Goal: Task Accomplishment & Management: Manage account settings

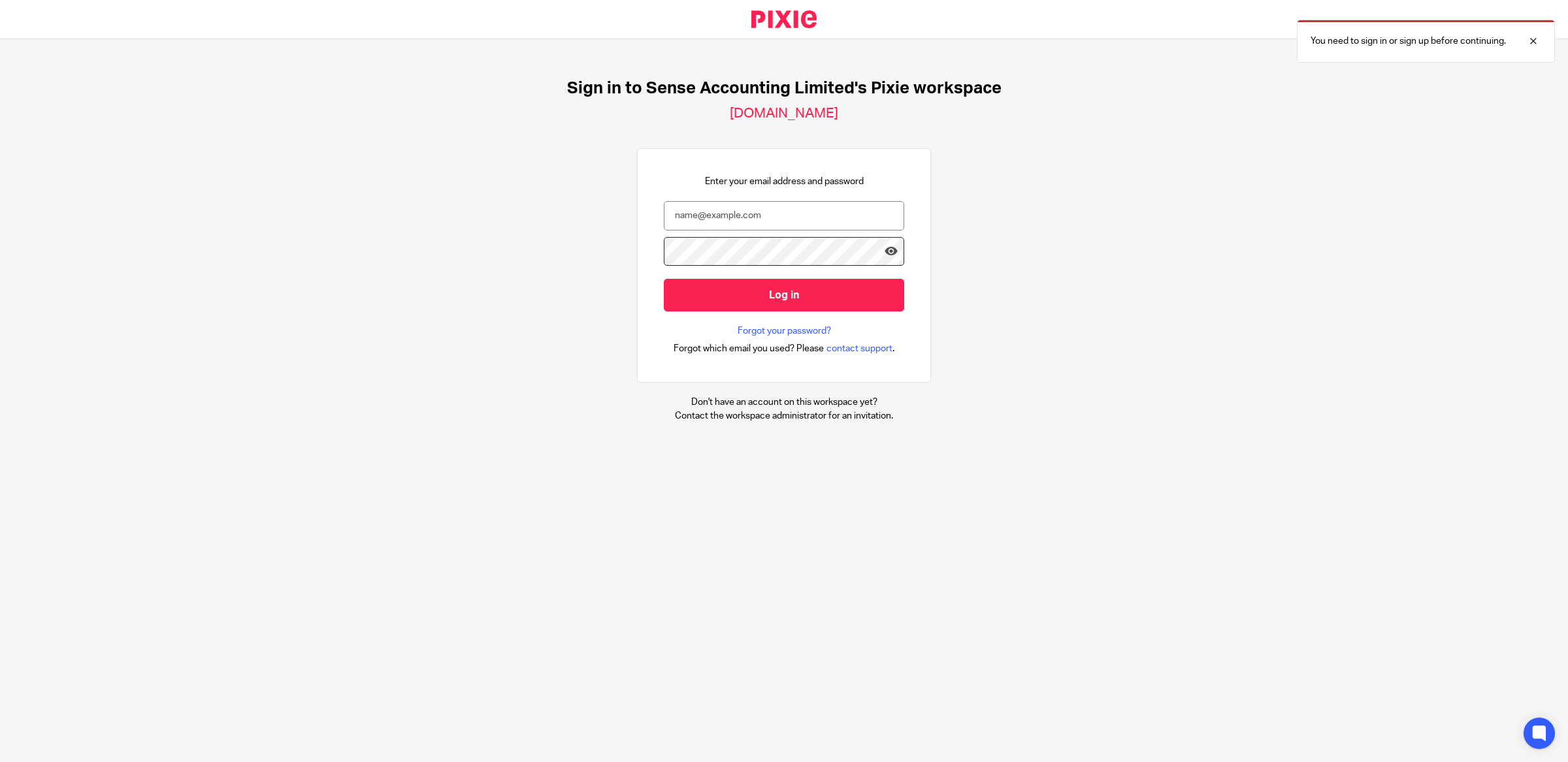
click at [744, 231] on form "Log in" at bounding box center [784, 263] width 240 height 124
click at [729, 211] on input "email" at bounding box center [784, 215] width 240 height 30
type input "debbie@sense-ca.co.uk"
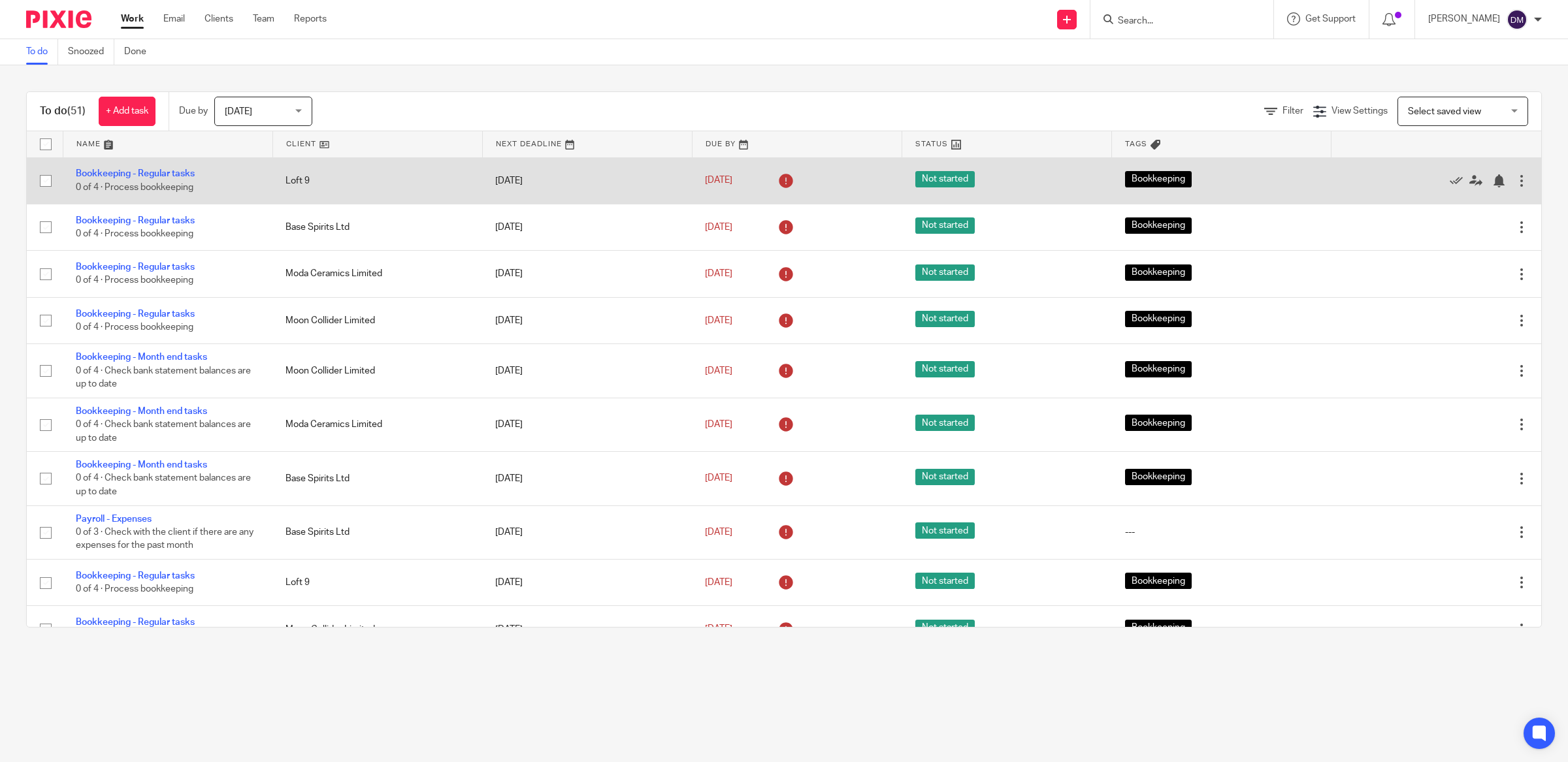
click at [45, 186] on input "checkbox" at bounding box center [46, 181] width 25 height 25
checkbox input "true"
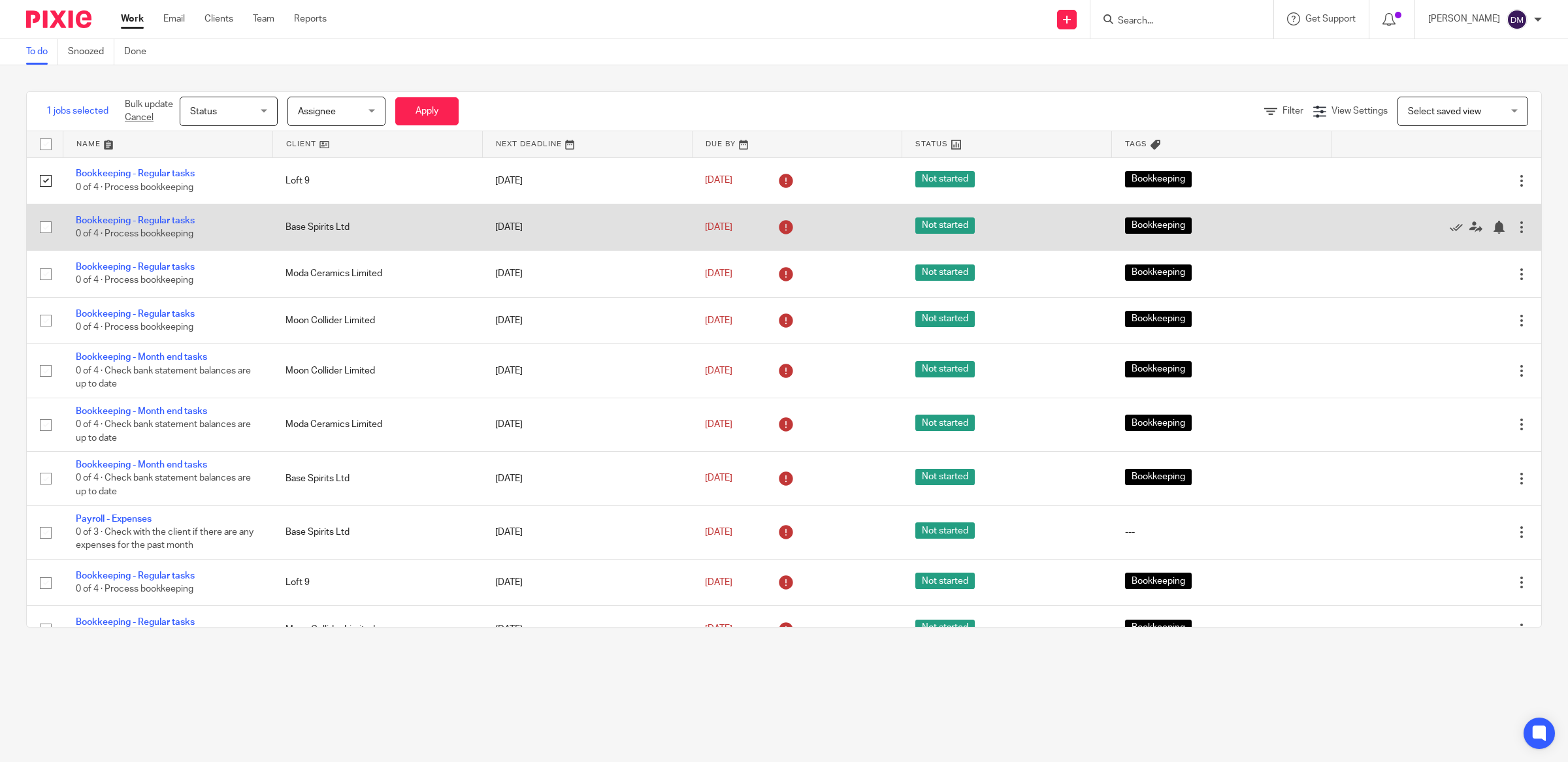
click at [48, 231] on input "checkbox" at bounding box center [46, 228] width 25 height 25
checkbox input "true"
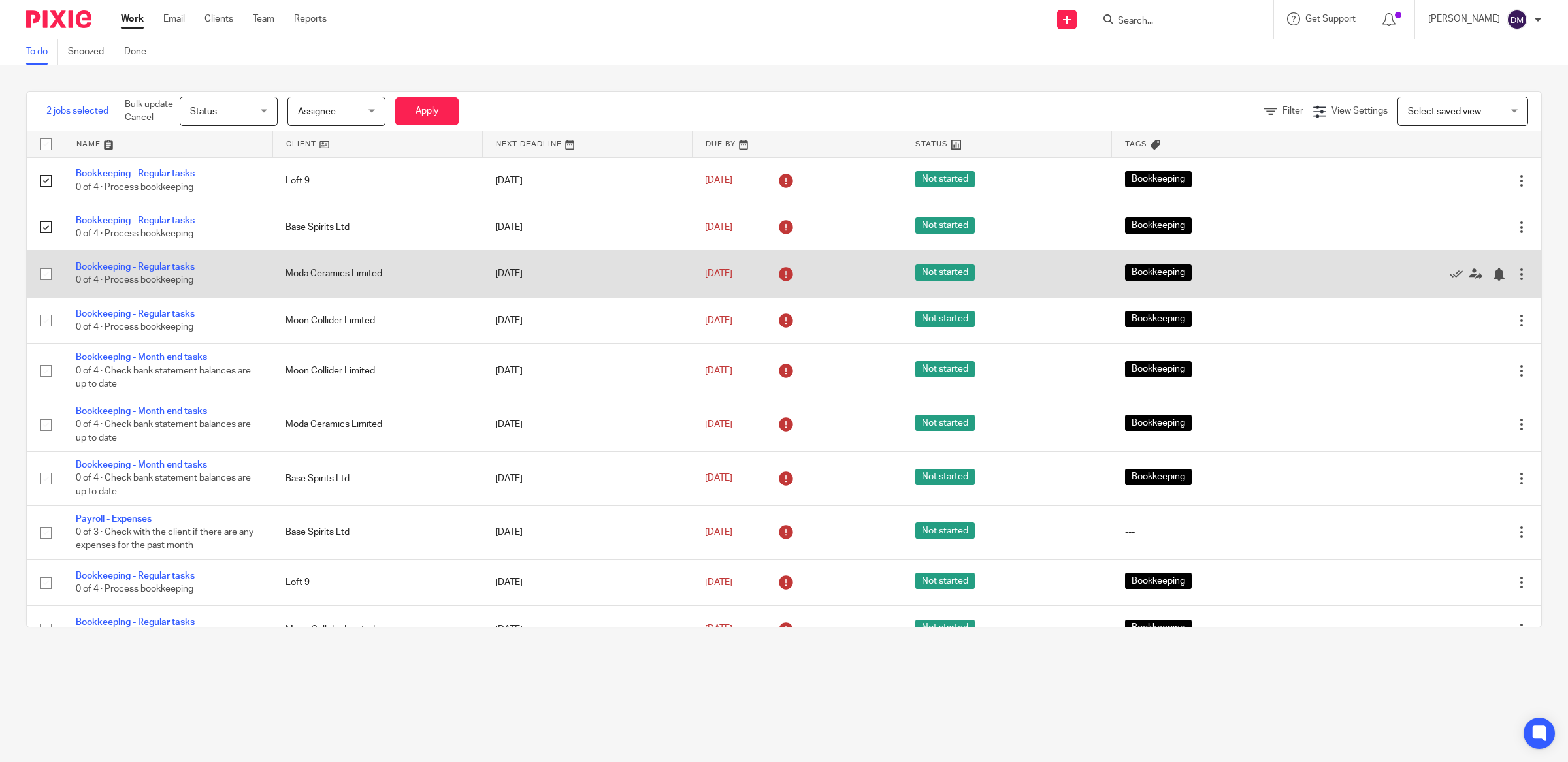
click at [40, 280] on input "checkbox" at bounding box center [46, 274] width 25 height 25
checkbox input "true"
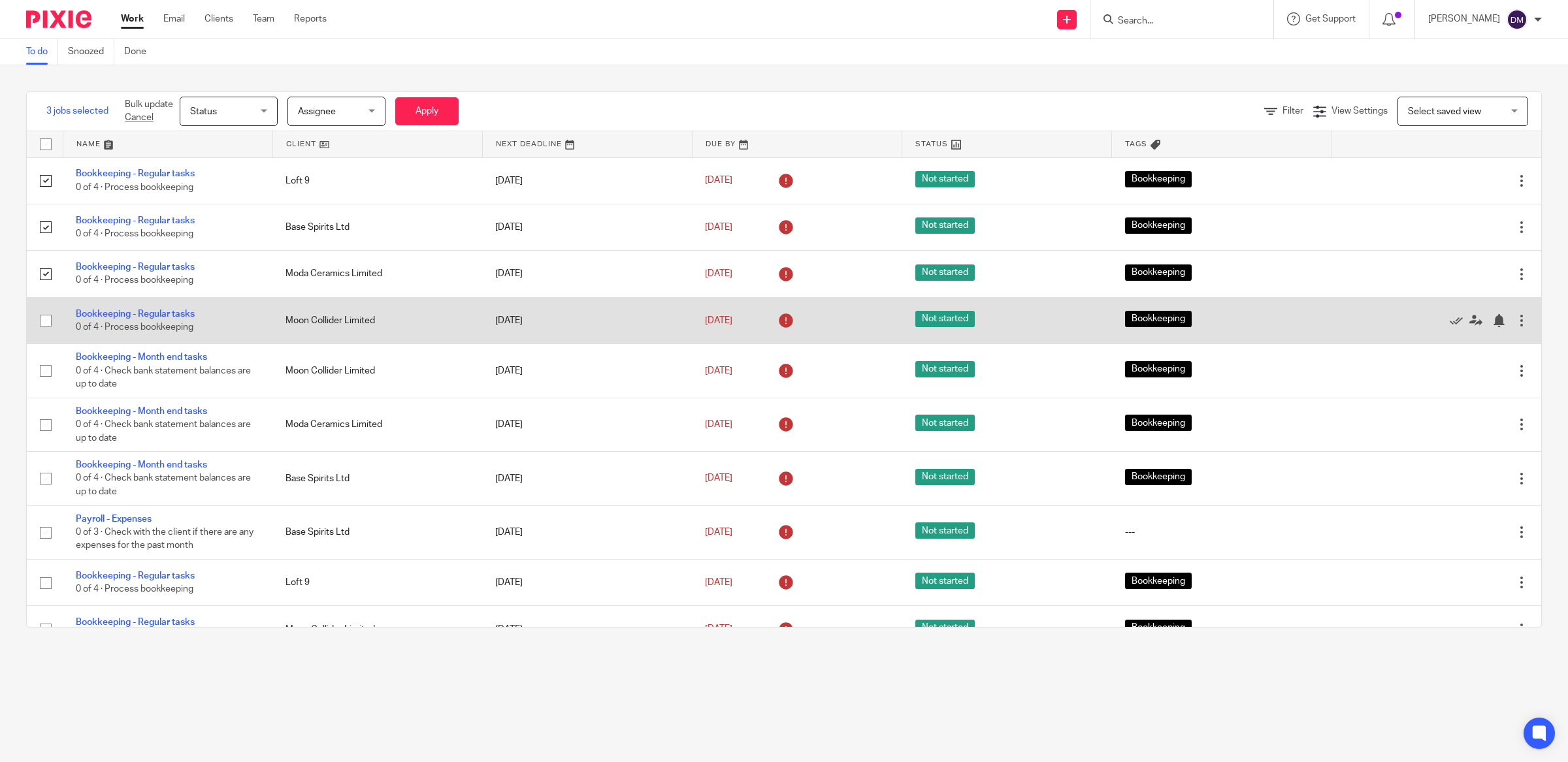
click at [42, 319] on input "checkbox" at bounding box center [46, 321] width 25 height 25
checkbox input "true"
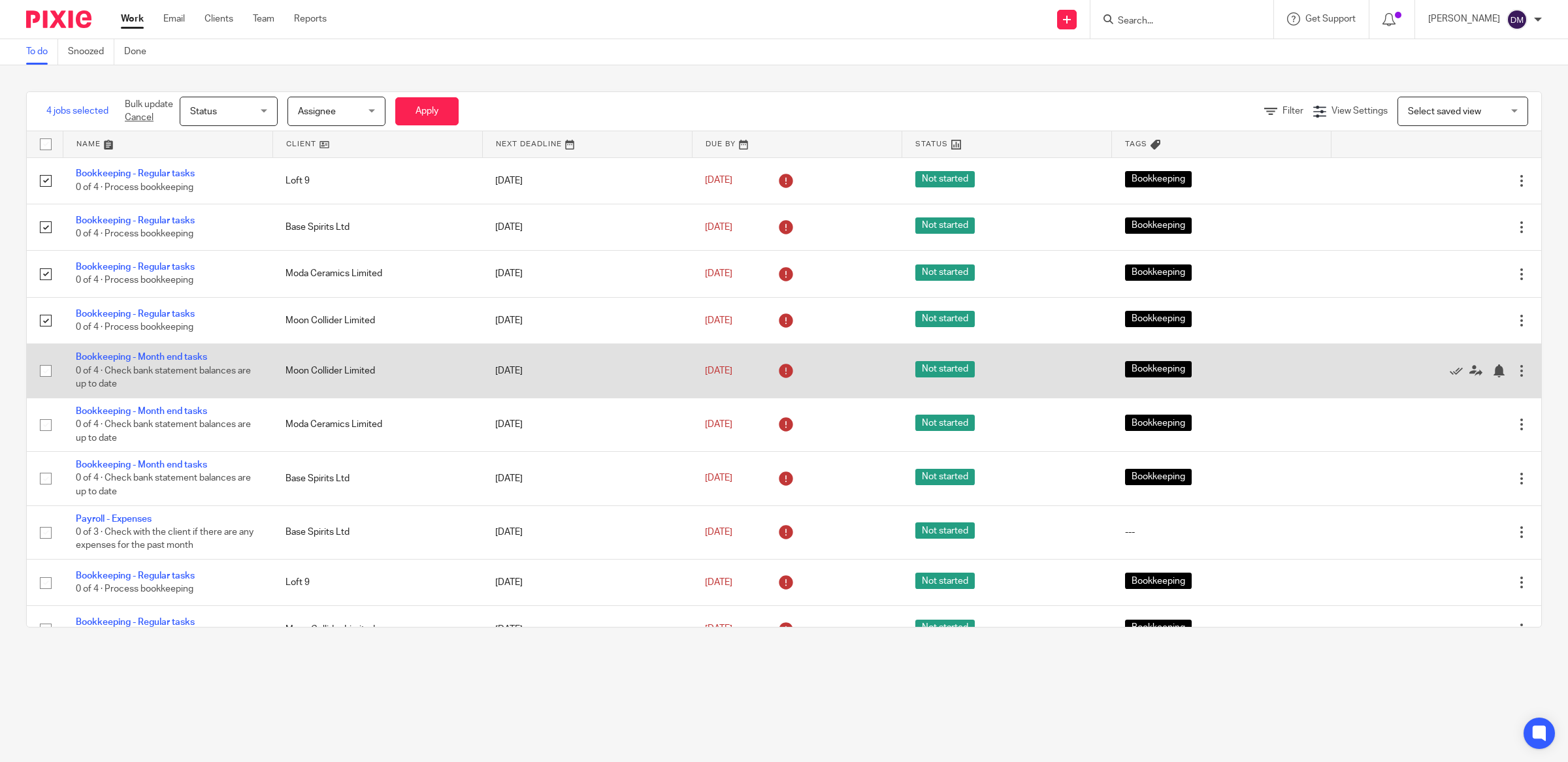
click at [45, 379] on input "checkbox" at bounding box center [46, 371] width 25 height 25
checkbox input "true"
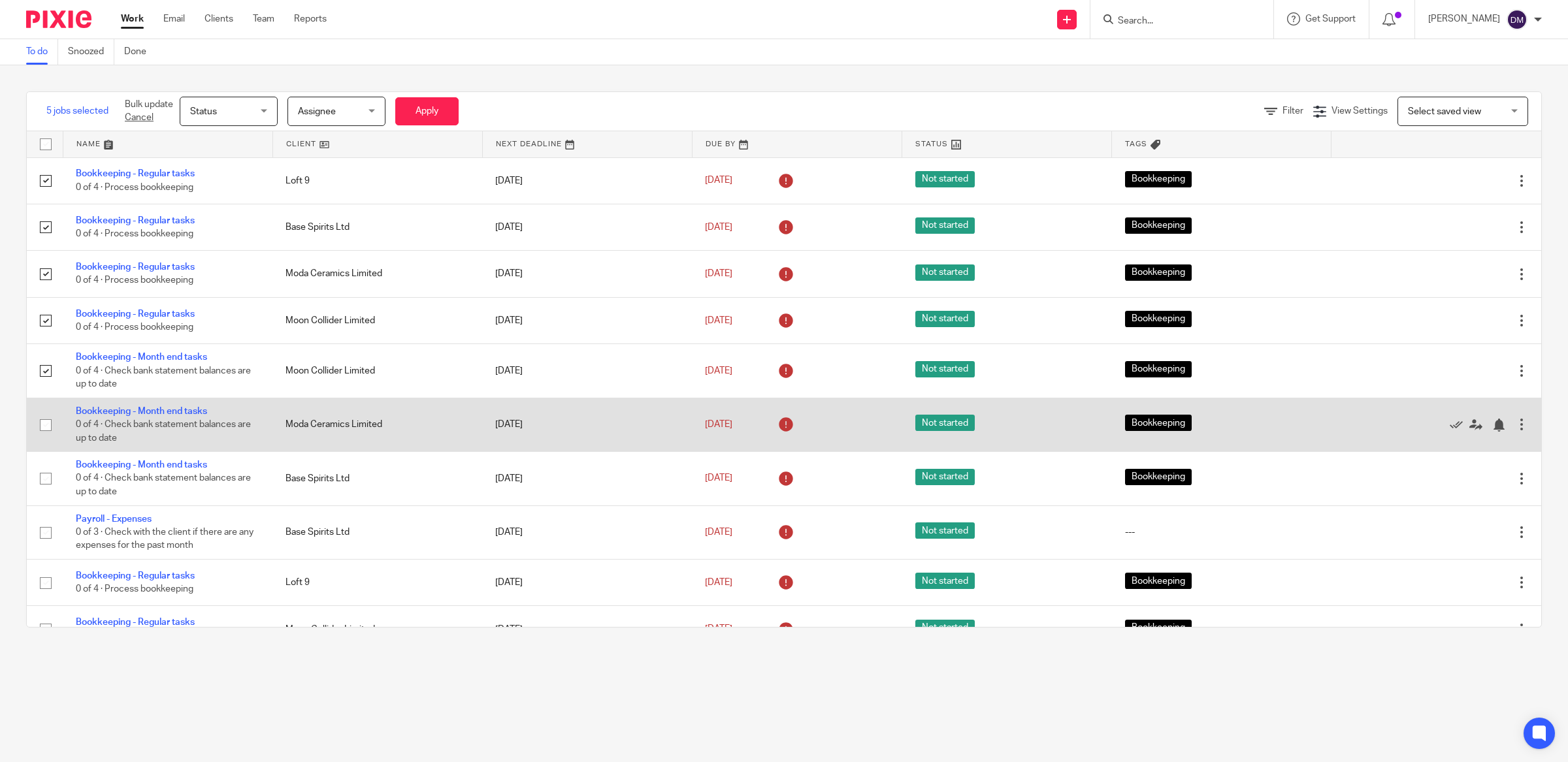
click at [45, 422] on input "checkbox" at bounding box center [46, 425] width 25 height 25
checkbox input "true"
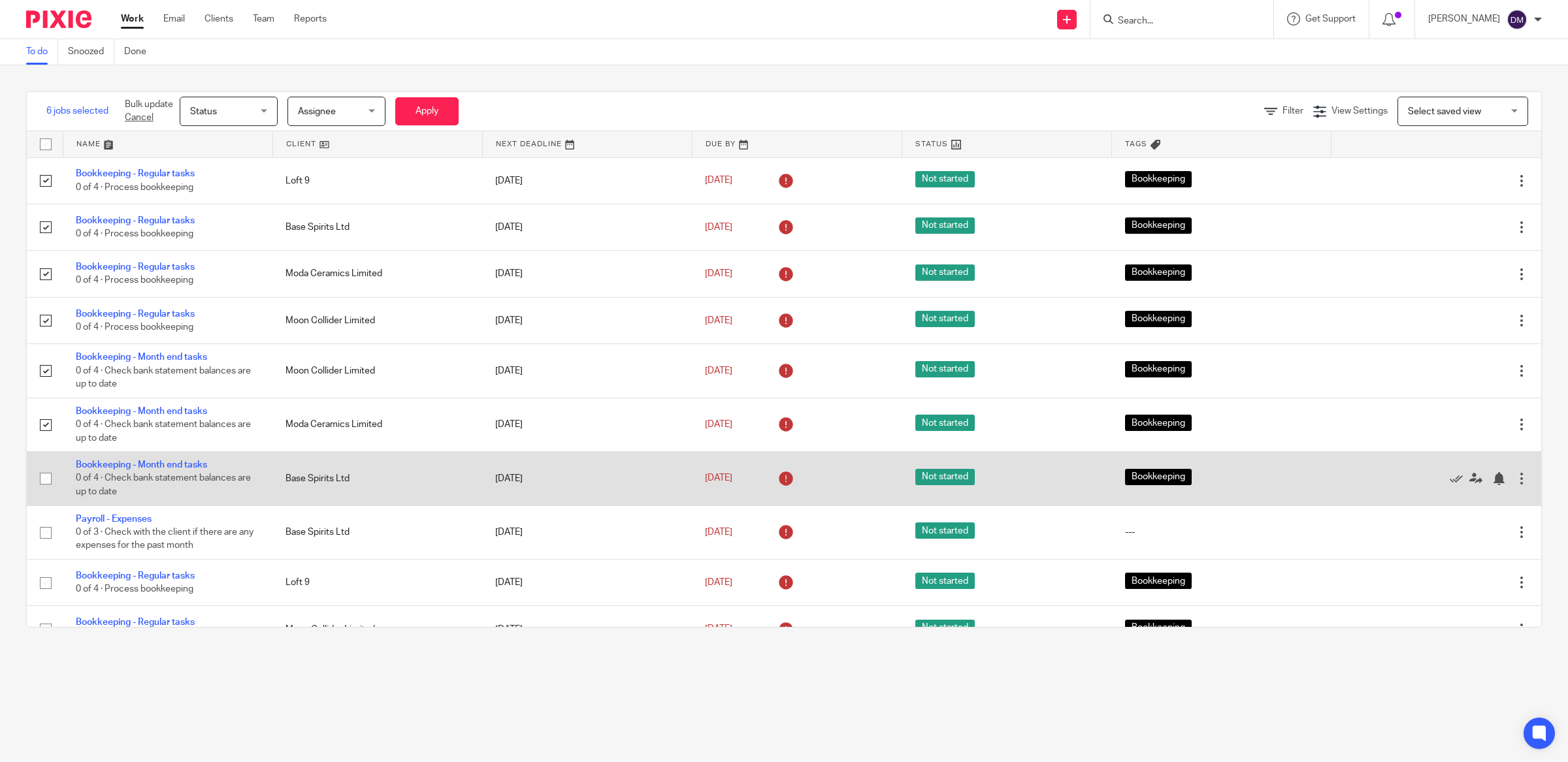
click at [50, 483] on input "checkbox" at bounding box center [46, 479] width 25 height 25
checkbox input "true"
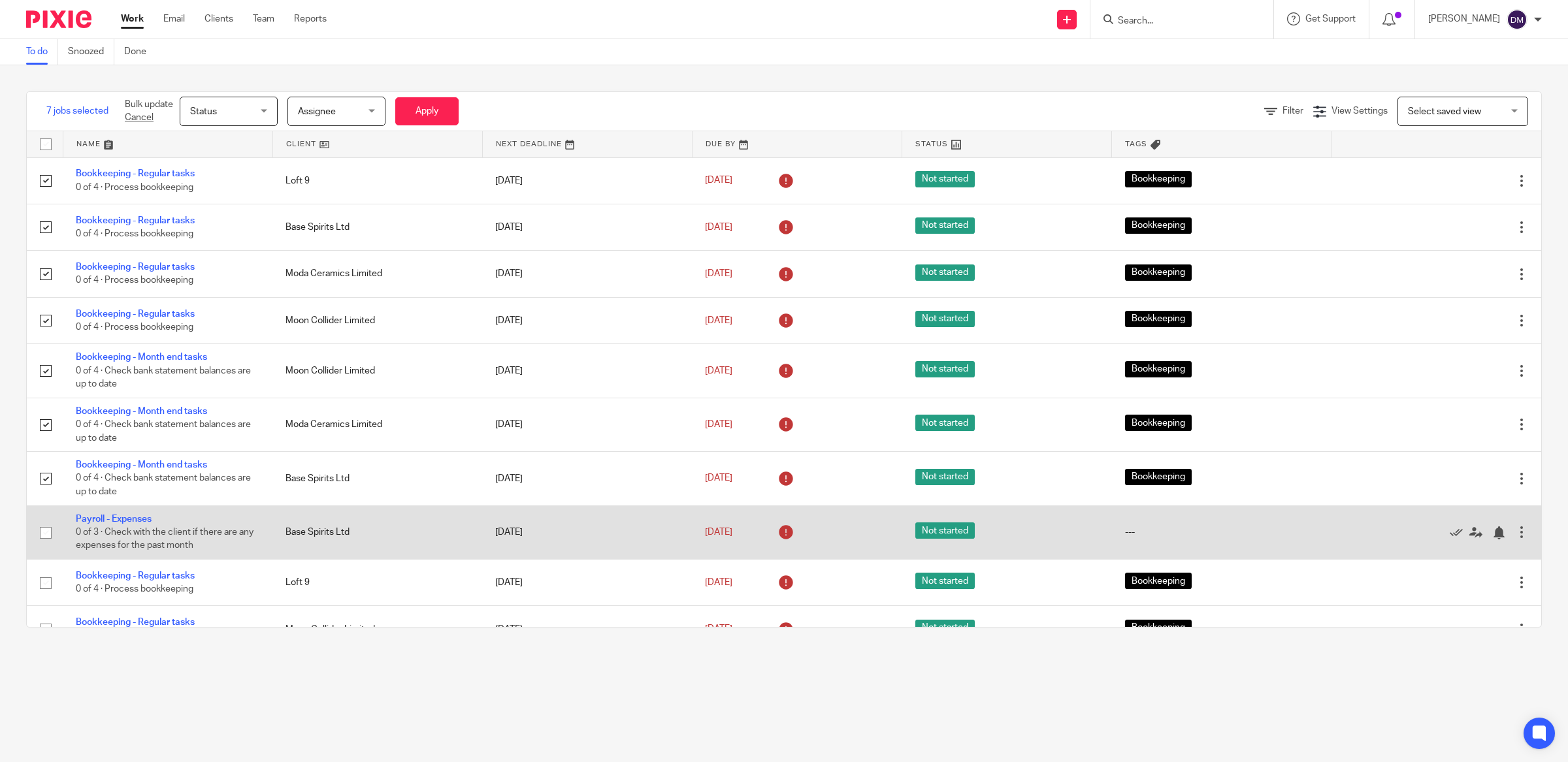
click at [43, 542] on input "checkbox" at bounding box center [46, 532] width 25 height 25
checkbox input "true"
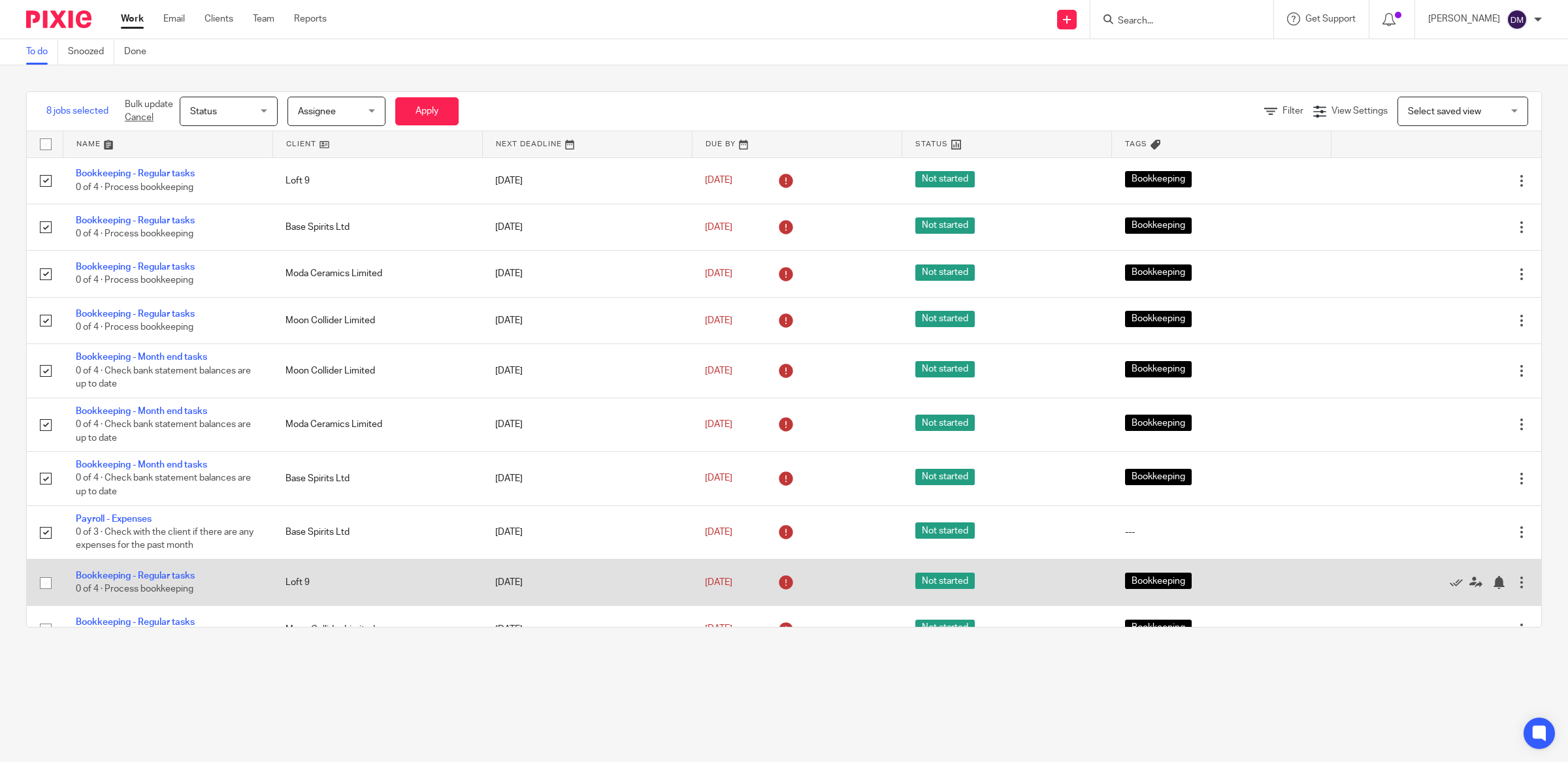
drag, startPoint x: 40, startPoint y: 590, endPoint x: 57, endPoint y: 579, distance: 20.2
click at [40, 589] on input "checkbox" at bounding box center [46, 583] width 25 height 25
checkbox input "true"
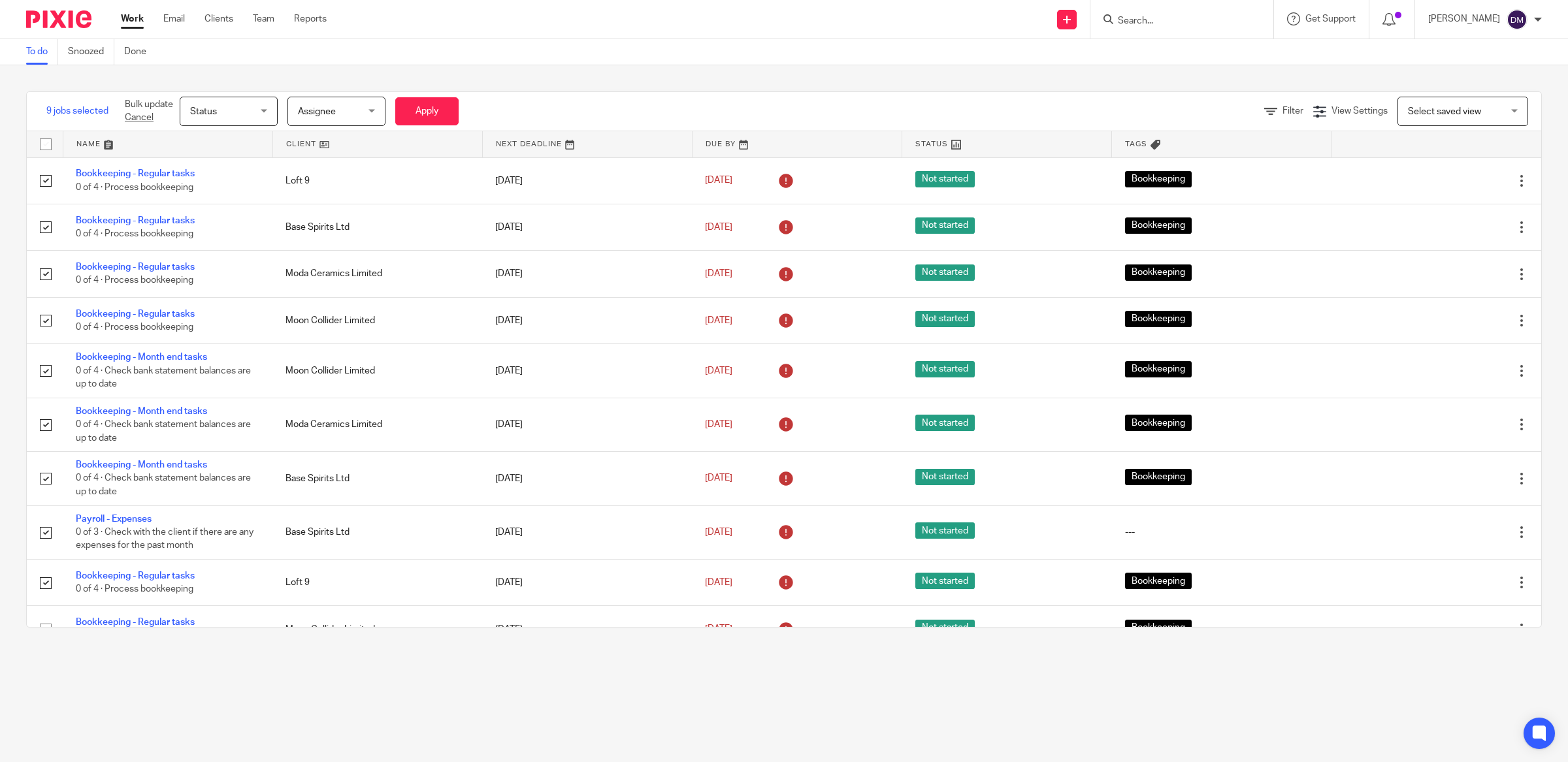
click at [256, 117] on span "Status" at bounding box center [225, 110] width 70 height 28
click at [228, 211] on li "Done" at bounding box center [229, 219] width 96 height 27
drag, startPoint x: 446, startPoint y: 113, endPoint x: 452, endPoint y: 119, distance: 8.5
click at [445, 113] on button "Apply" at bounding box center [427, 110] width 64 height 28
click at [446, 113] on button "Apply" at bounding box center [427, 110] width 64 height 28
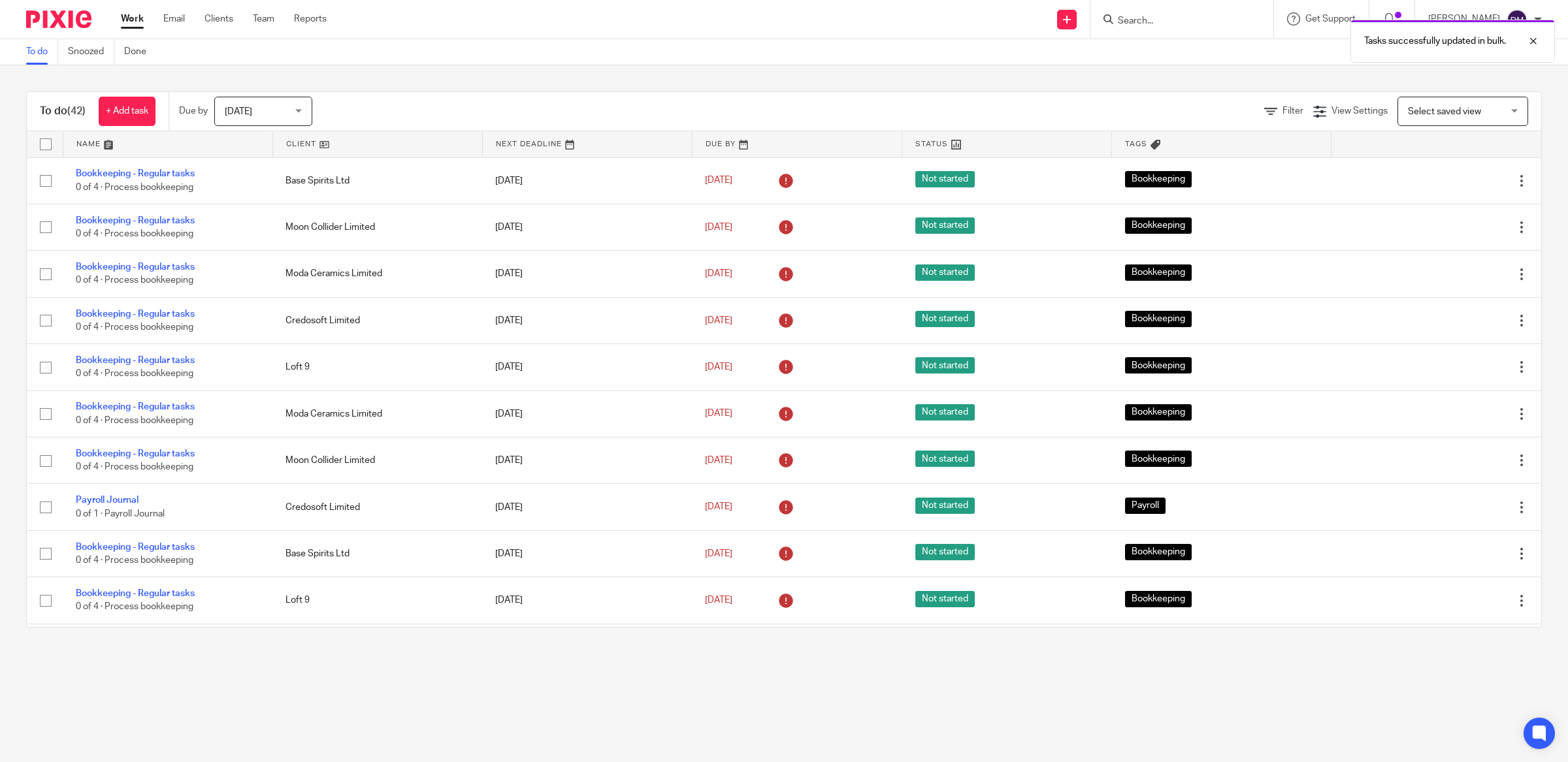
click at [377, 93] on div "To do (42) + Add task Due by Today Today Today Tomorrow This week Next week Thi…" at bounding box center [783, 111] width 1514 height 39
click at [69, 112] on span "(42)" at bounding box center [76, 110] width 18 height 10
click at [267, 117] on span "[DATE]" at bounding box center [259, 110] width 70 height 28
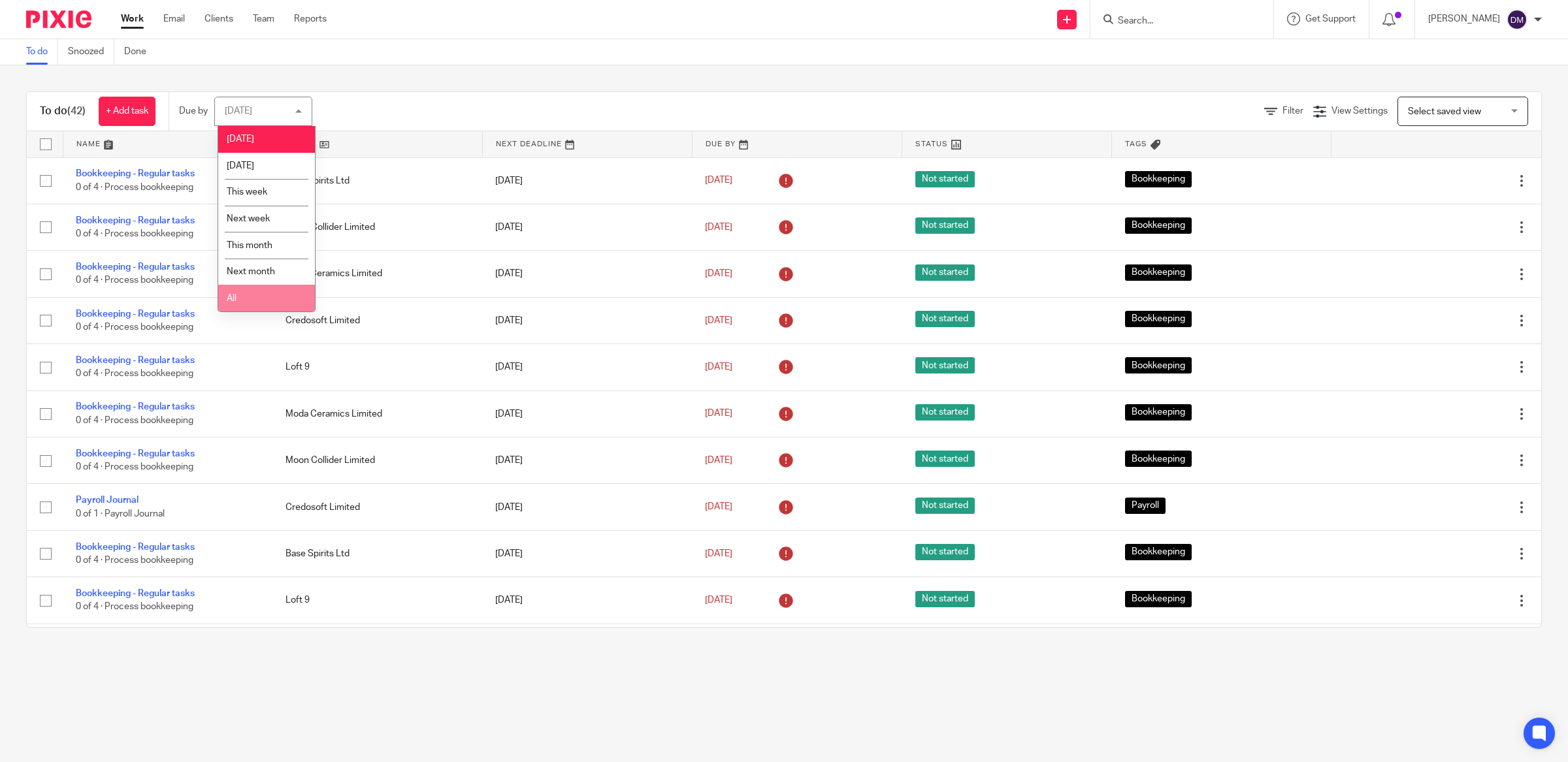
click at [252, 293] on li "All" at bounding box center [266, 298] width 96 height 27
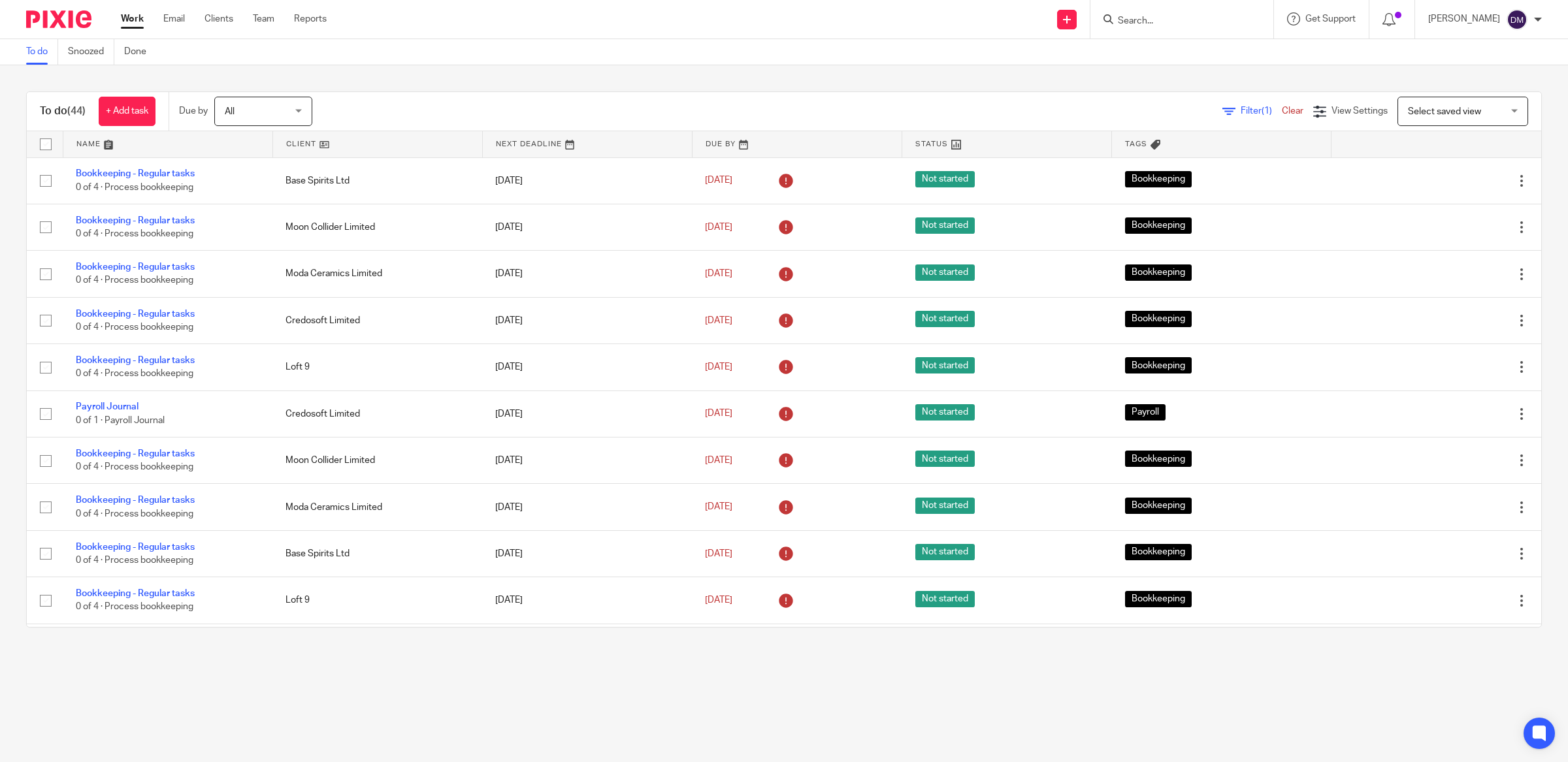
click at [50, 142] on input "checkbox" at bounding box center [46, 145] width 25 height 25
checkbox input "true"
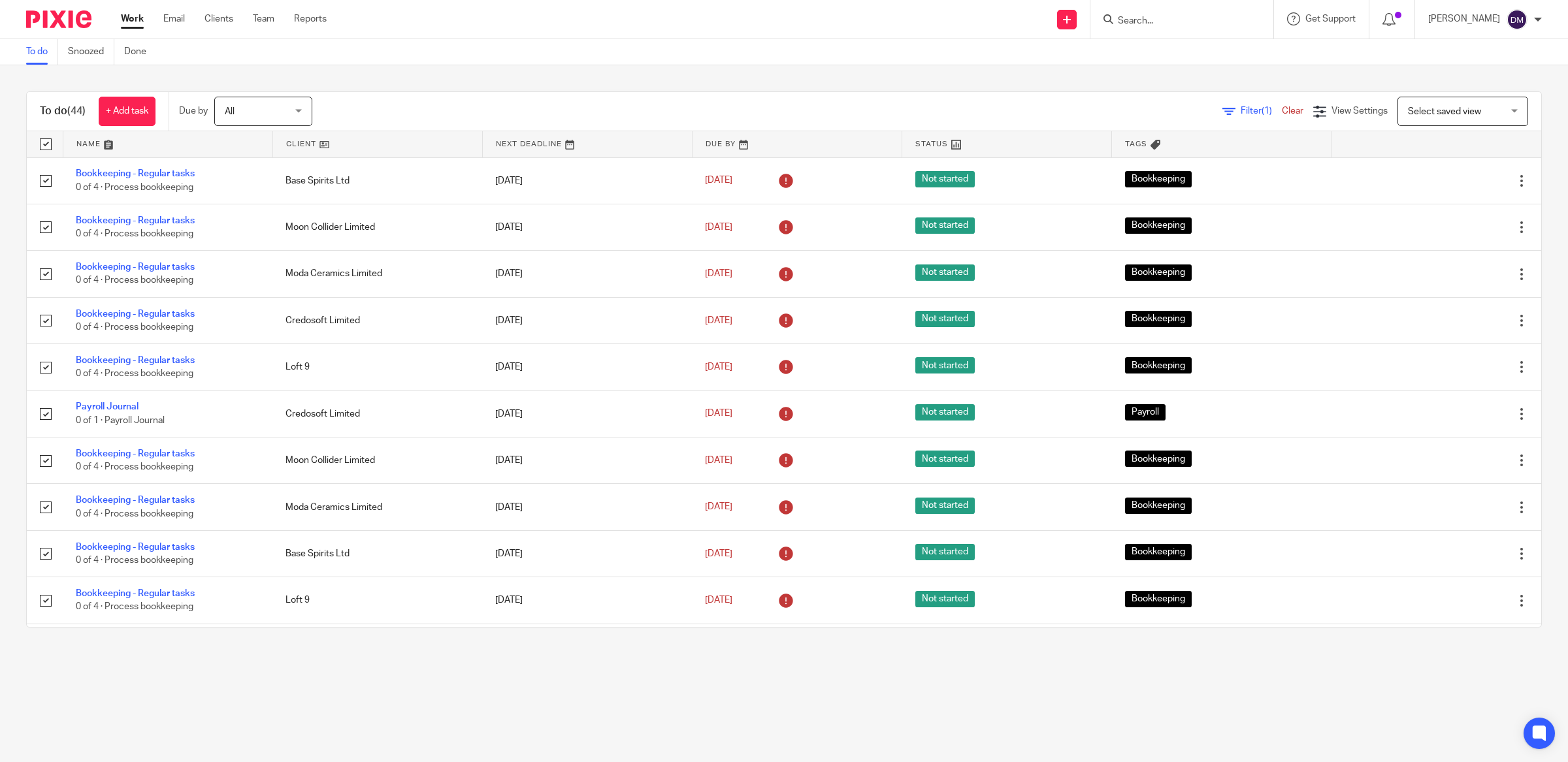
checkbox input "true"
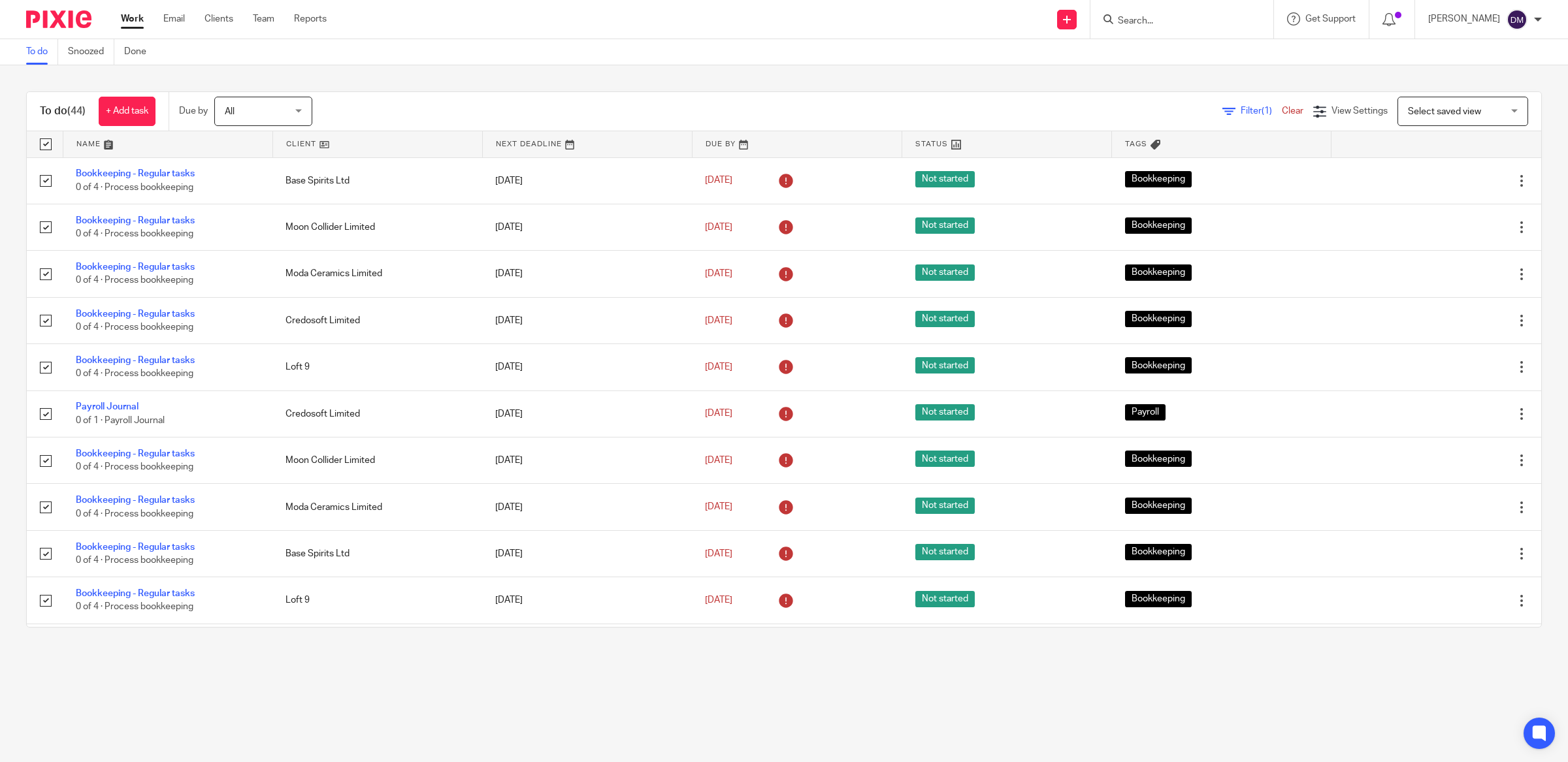
checkbox input "true"
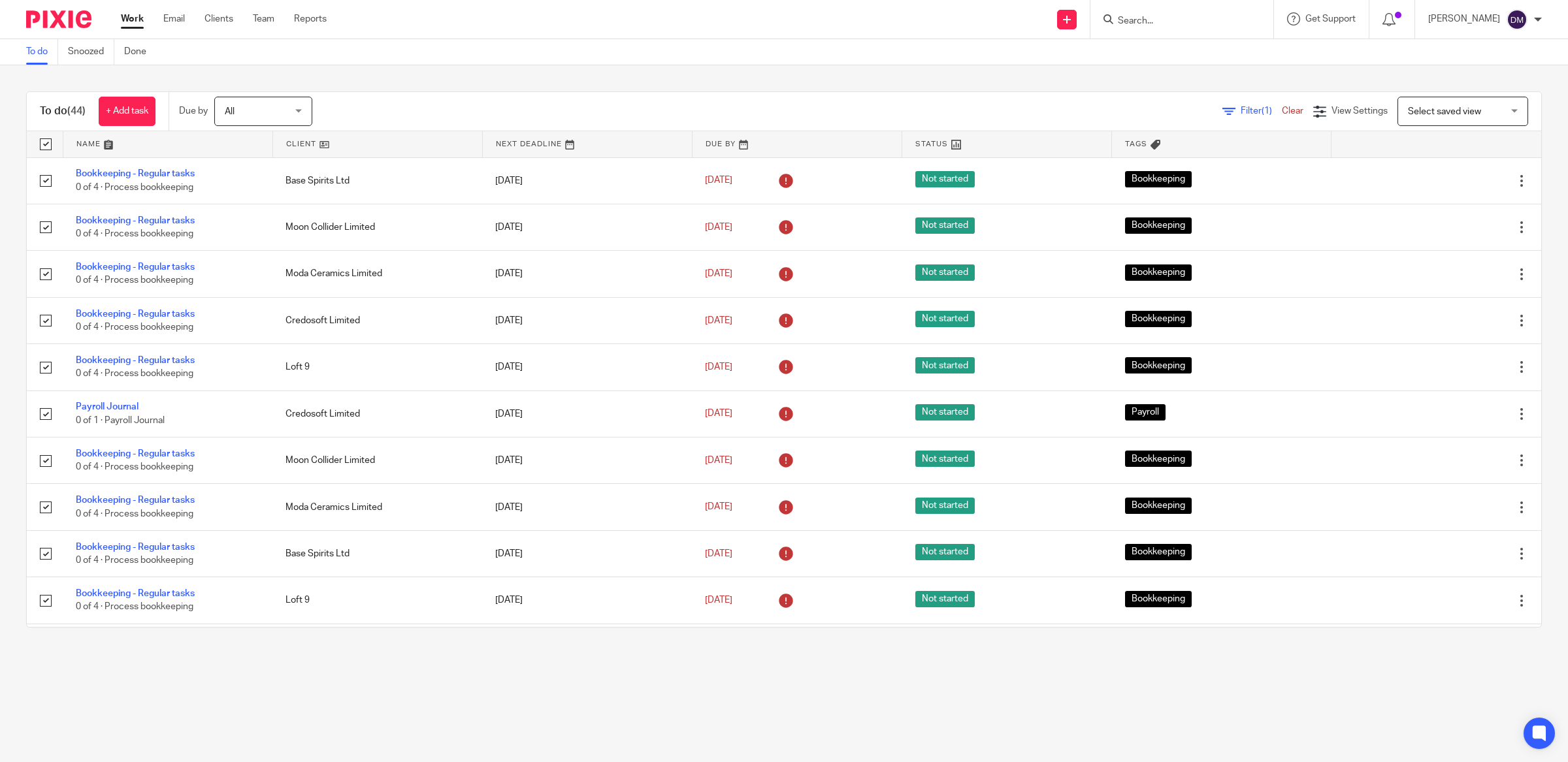
checkbox input "true"
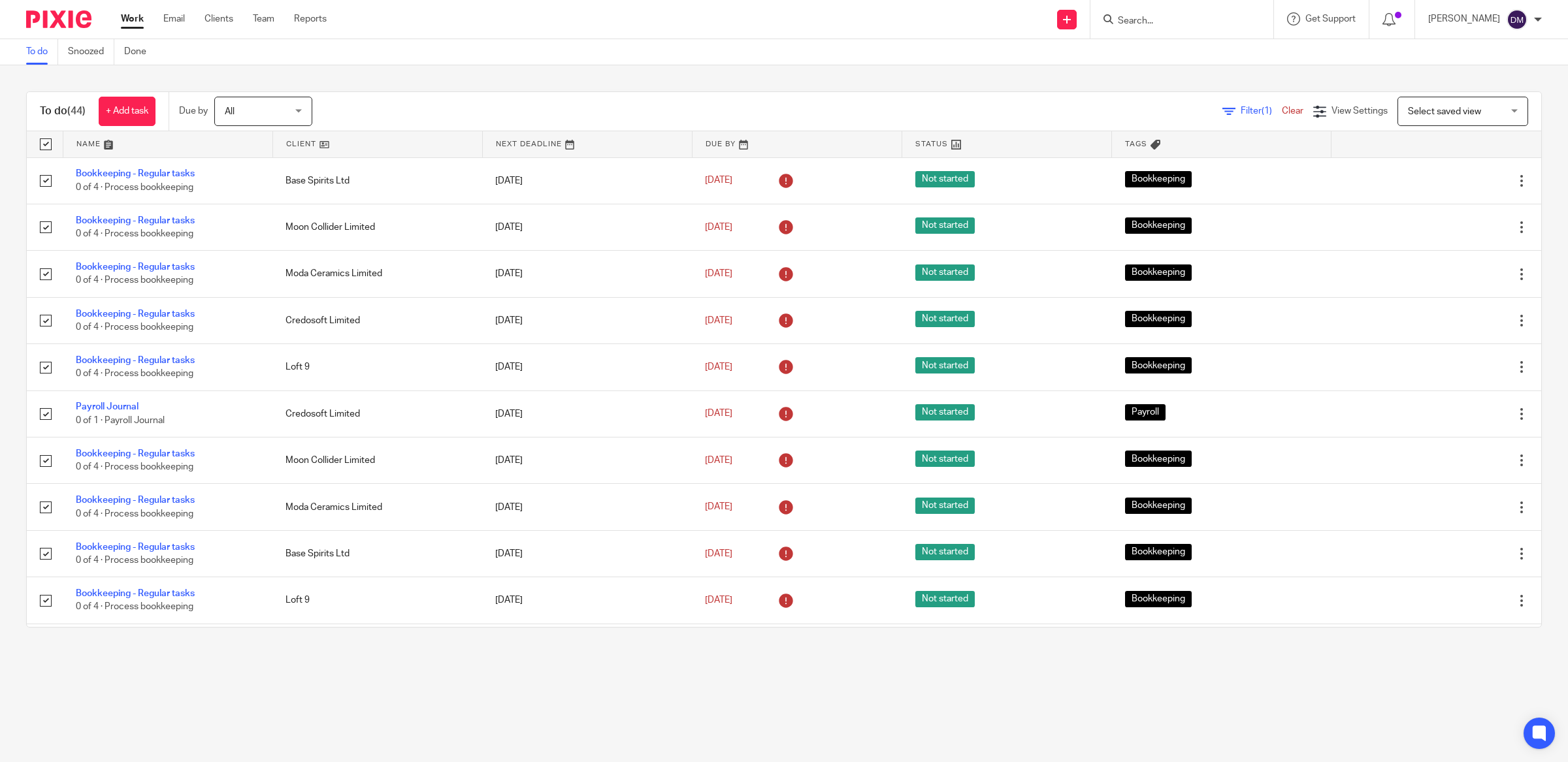
checkbox input "true"
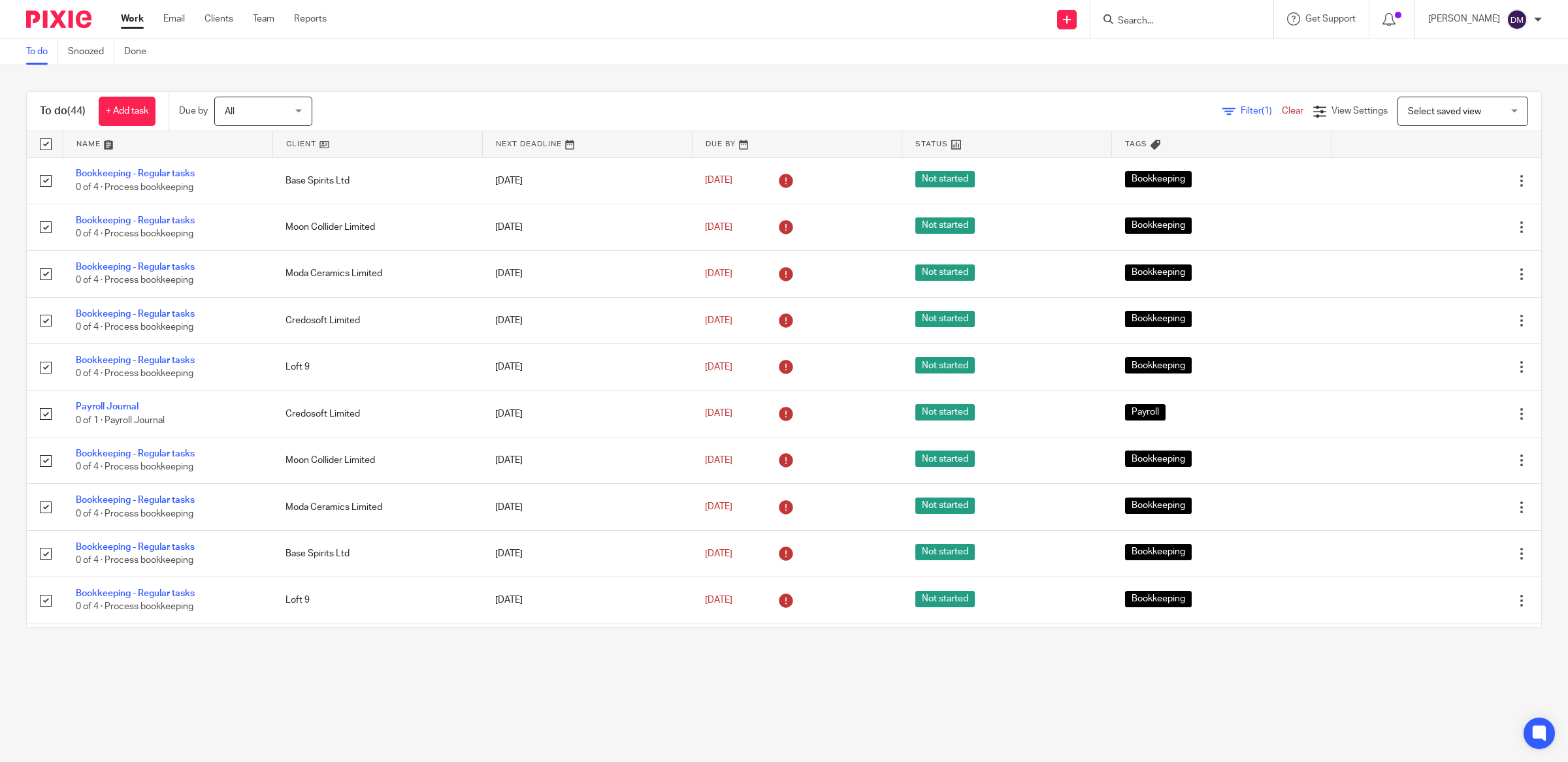
checkbox input "true"
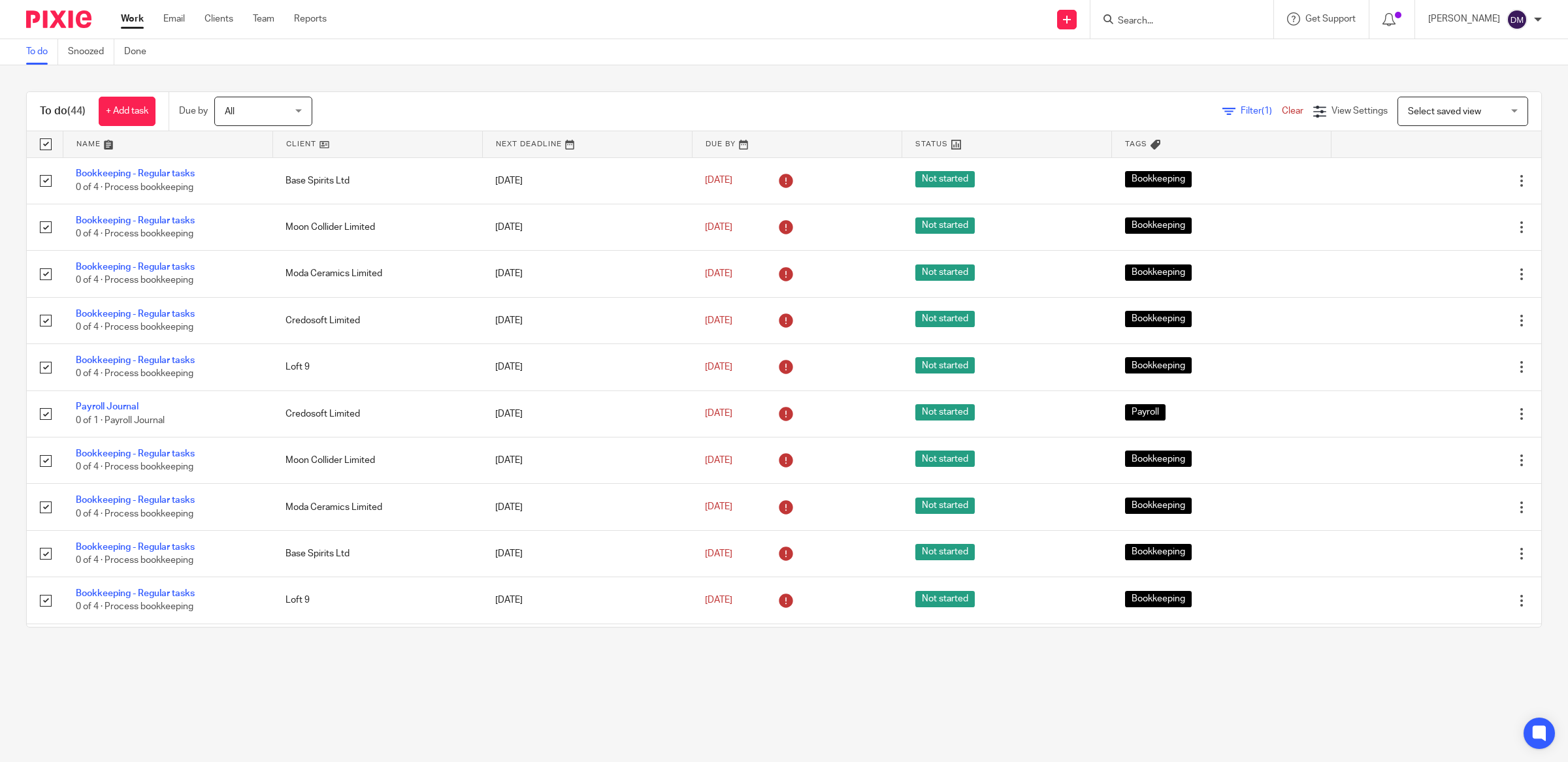
checkbox input "true"
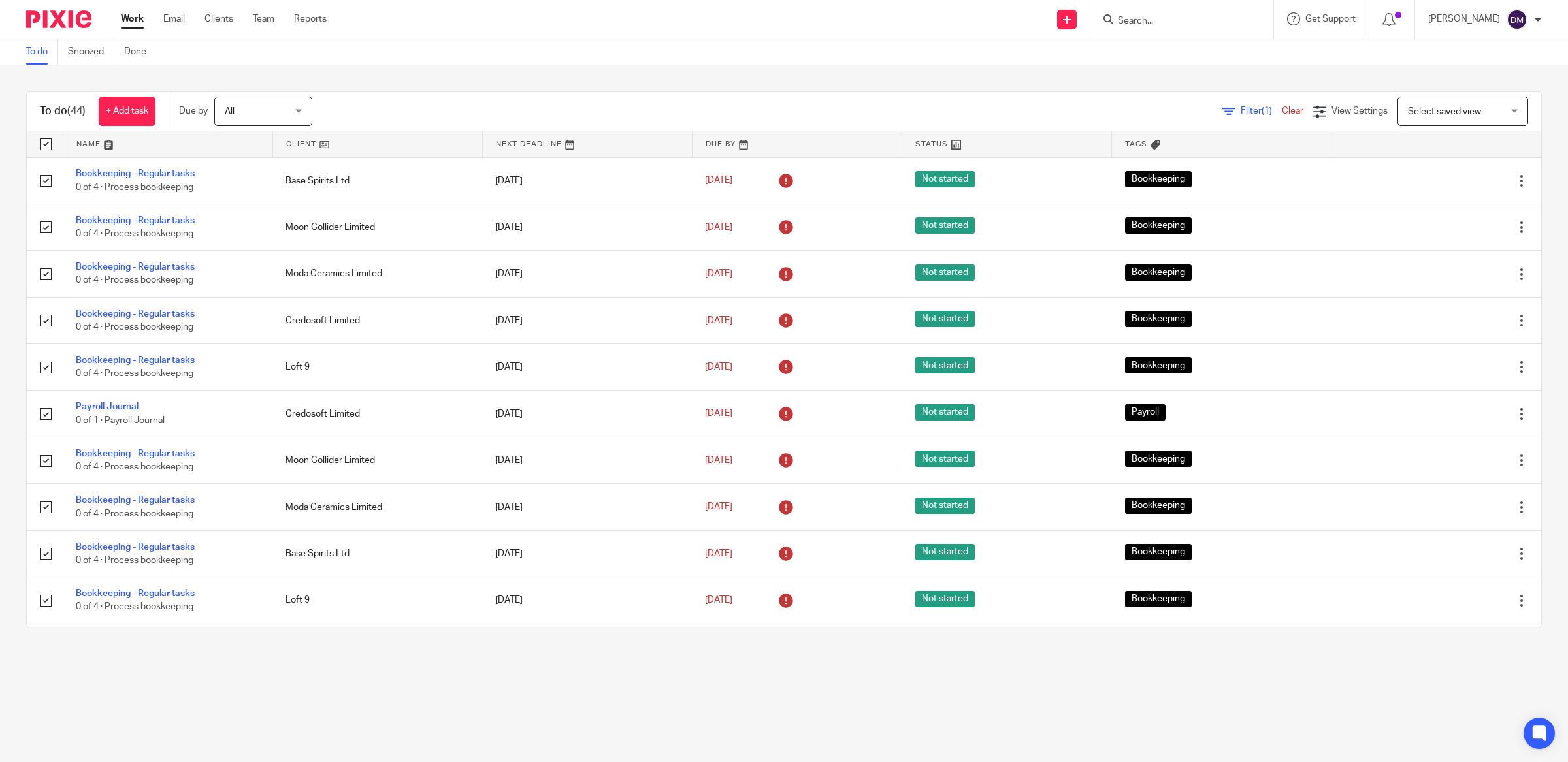
checkbox input "true"
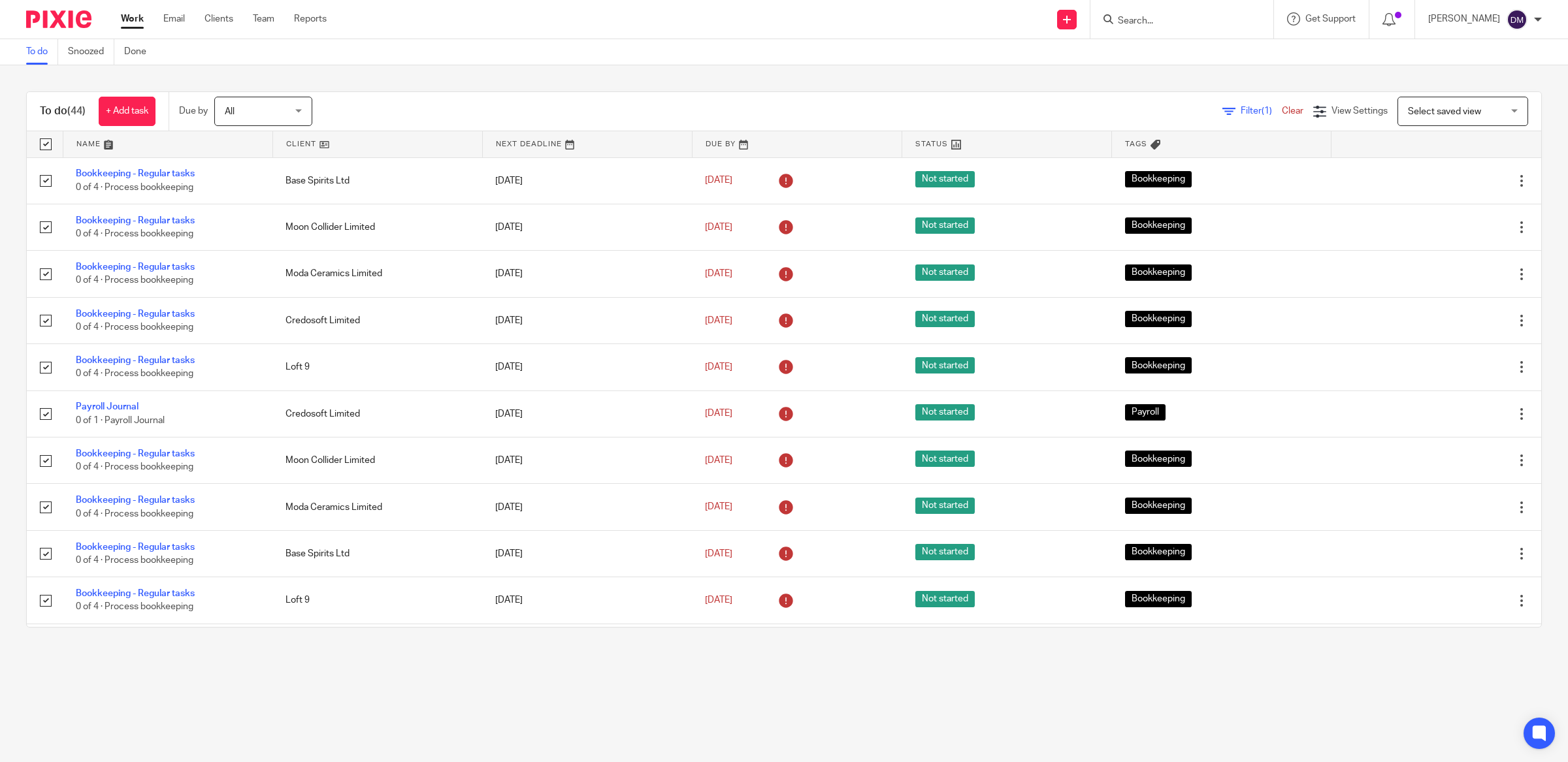
checkbox input "true"
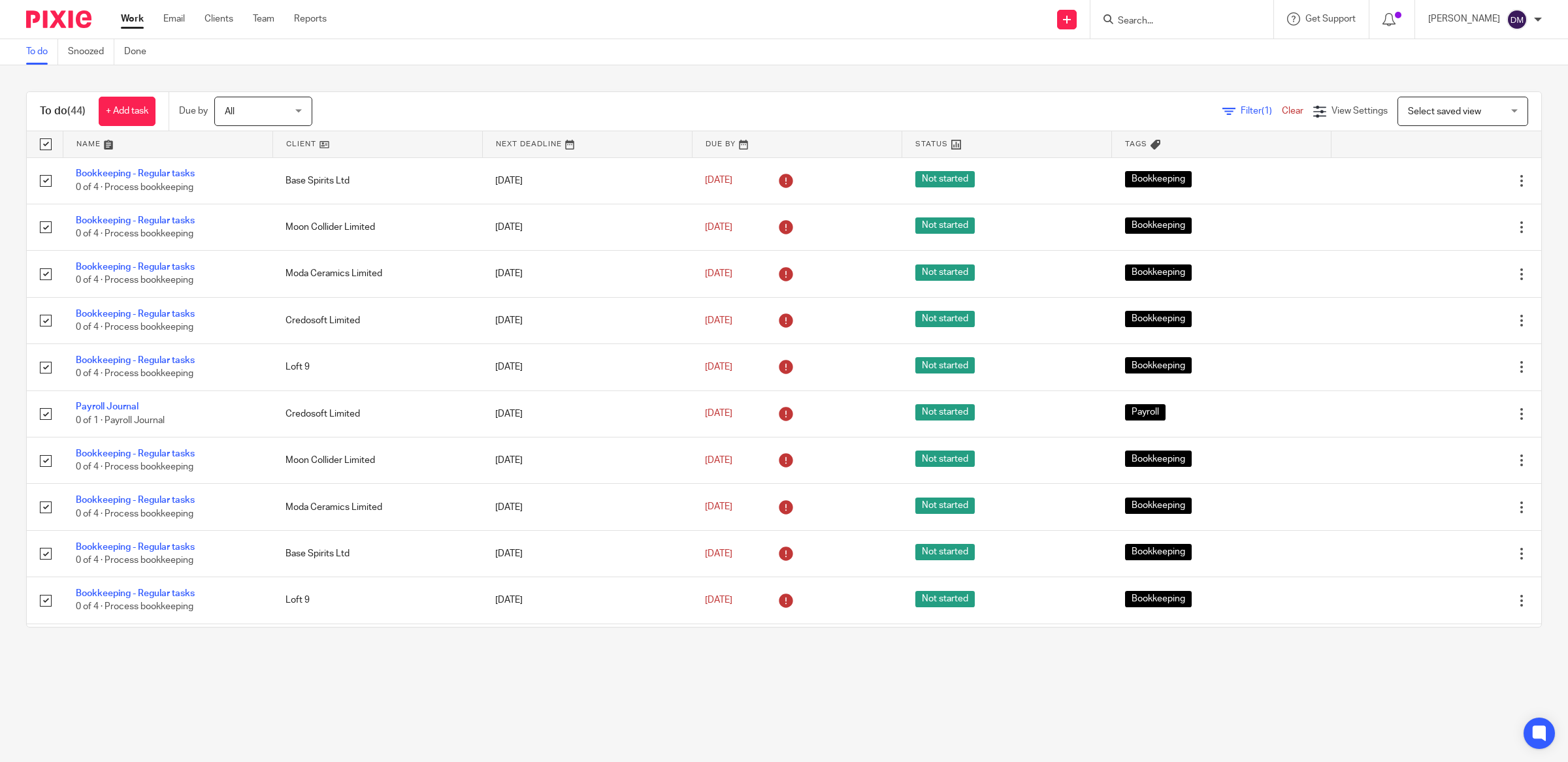
checkbox input "true"
click at [258, 117] on span "Status" at bounding box center [230, 110] width 70 height 28
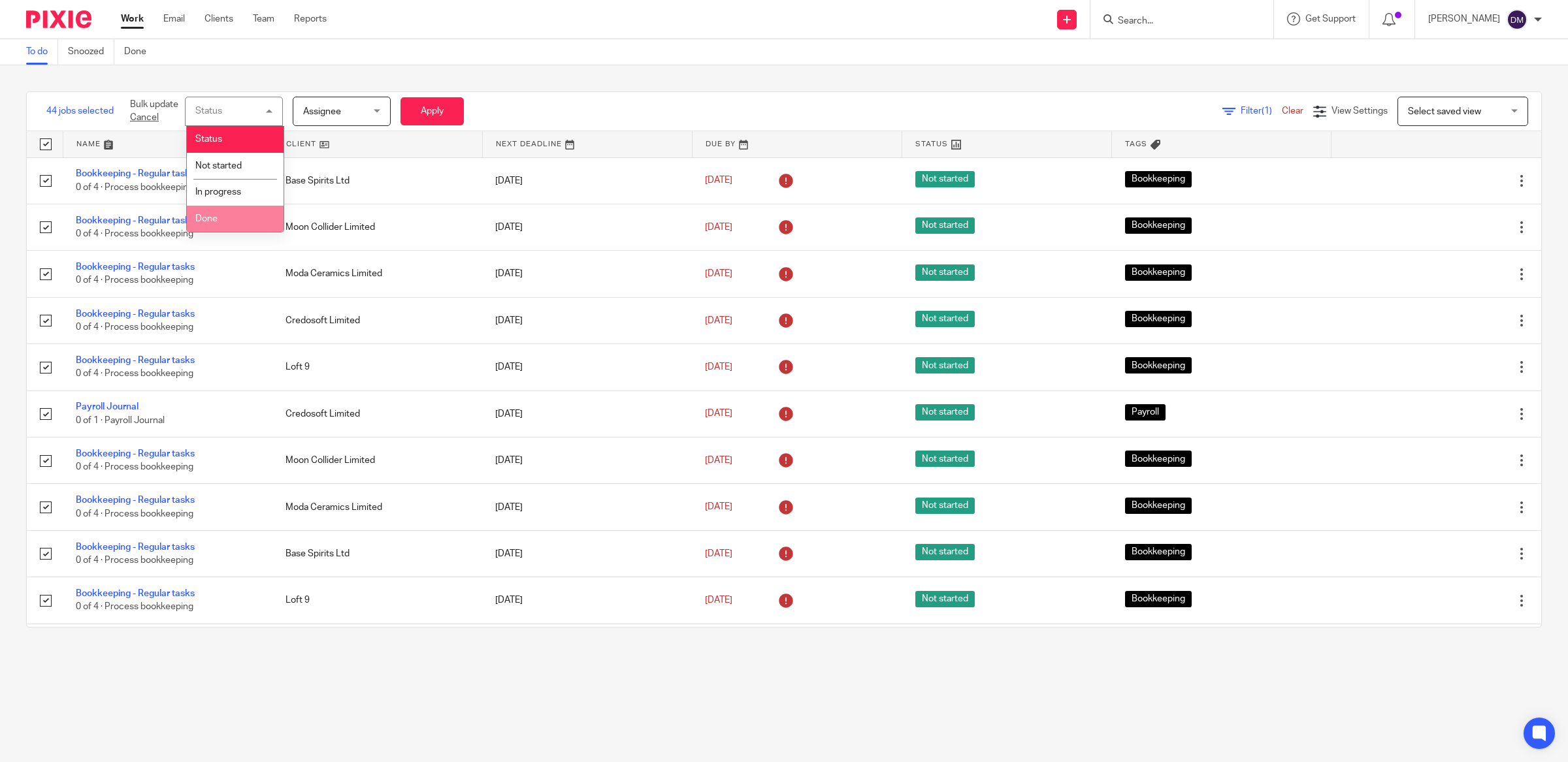
click at [244, 211] on li "Done" at bounding box center [234, 219] width 96 height 27
click at [438, 112] on button "Apply" at bounding box center [432, 110] width 64 height 28
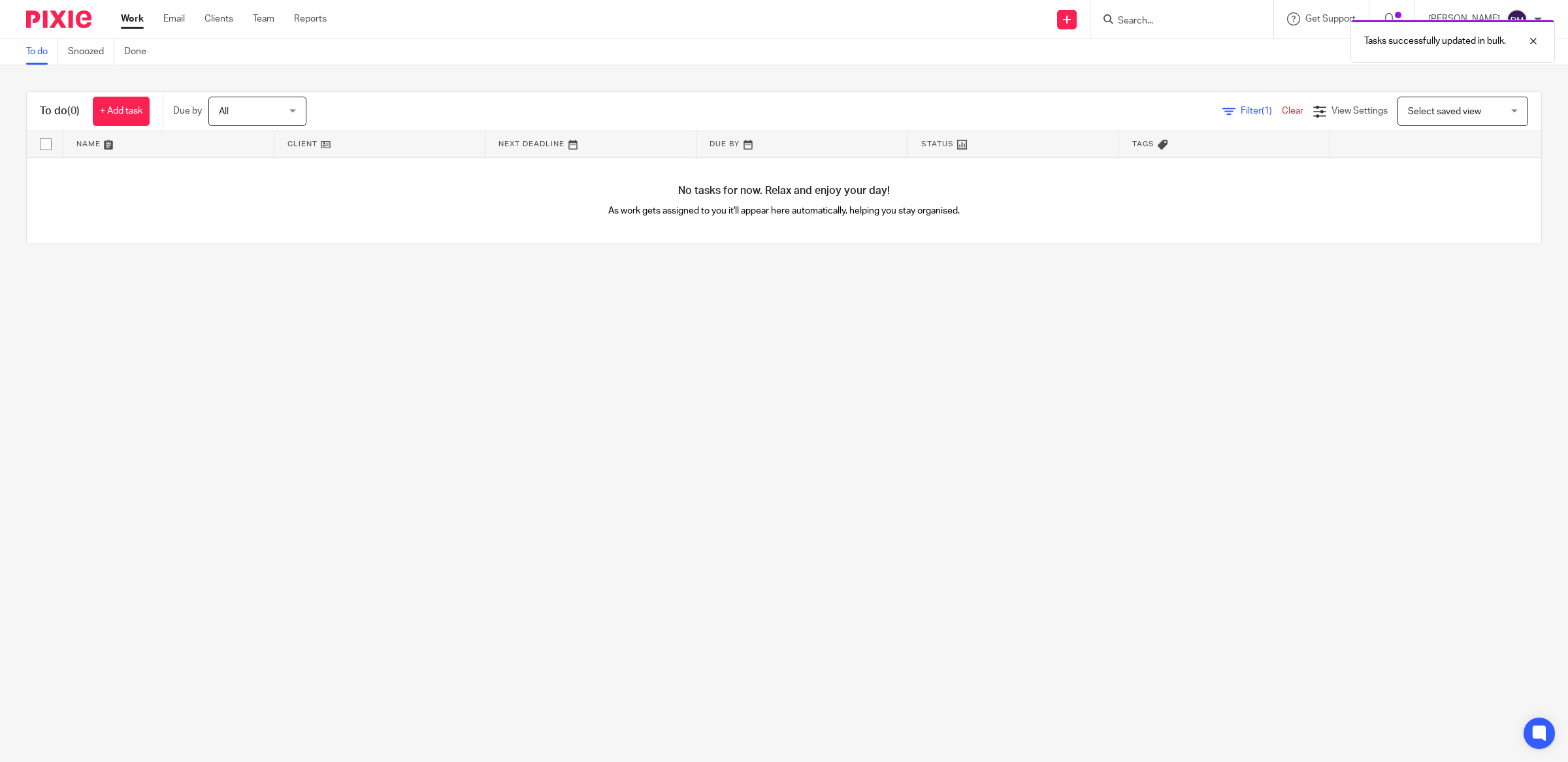
drag, startPoint x: 305, startPoint y: 347, endPoint x: 324, endPoint y: 345, distance: 19.1
click at [307, 348] on main "To do Snoozed Done To do (0) + Add task Due by All All [DATE] [DATE] This week …" at bounding box center [784, 381] width 1568 height 762
click at [240, 113] on span "All" at bounding box center [253, 110] width 70 height 28
click at [240, 113] on div "All All" at bounding box center [257, 110] width 98 height 30
click at [446, 72] on div "To do (0) + Add task Due by All All [DATE] [DATE] This week Next week This mont…" at bounding box center [784, 168] width 1568 height 205
